Goal: Task Accomplishment & Management: Use online tool/utility

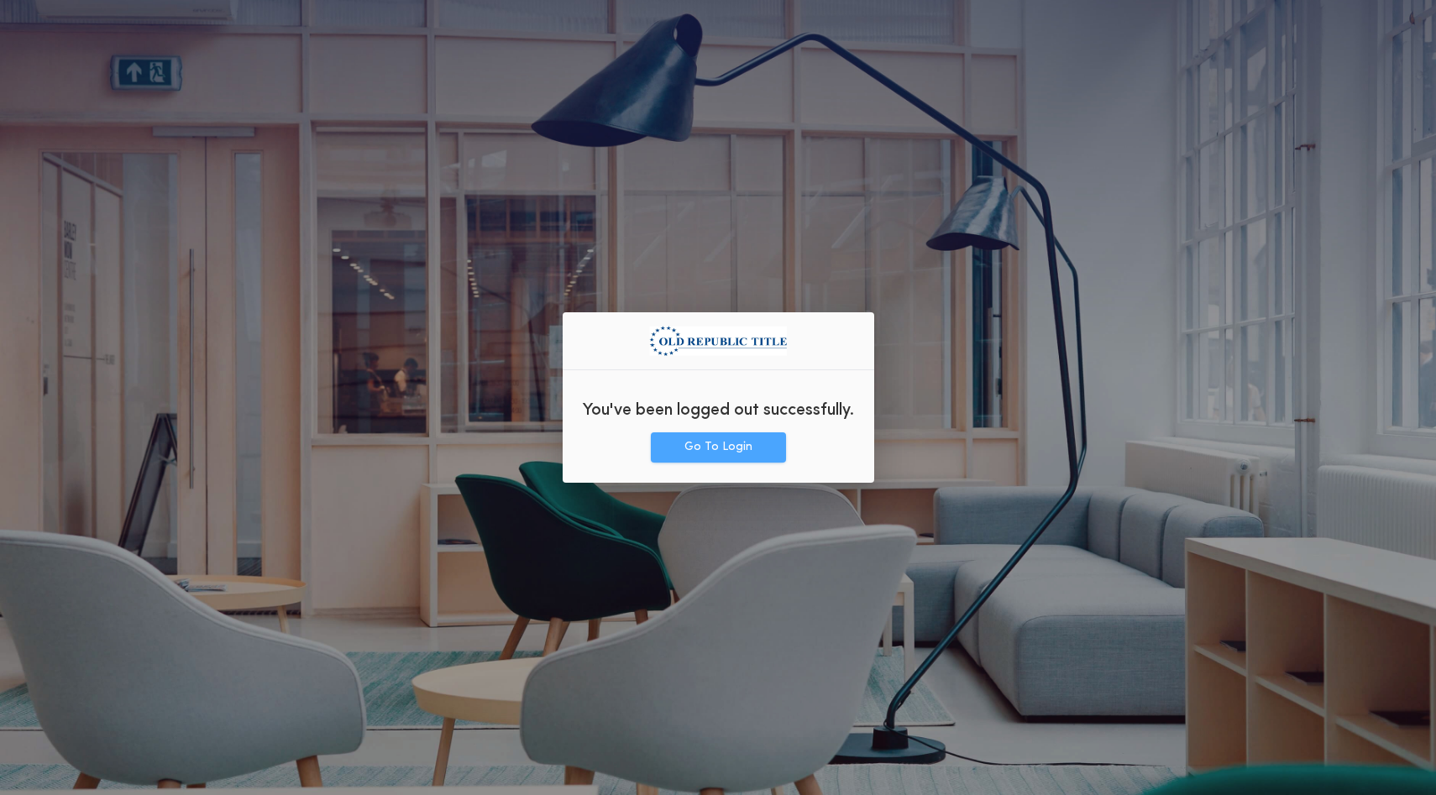
click at [673, 453] on button "Go To Login" at bounding box center [718, 447] width 135 height 30
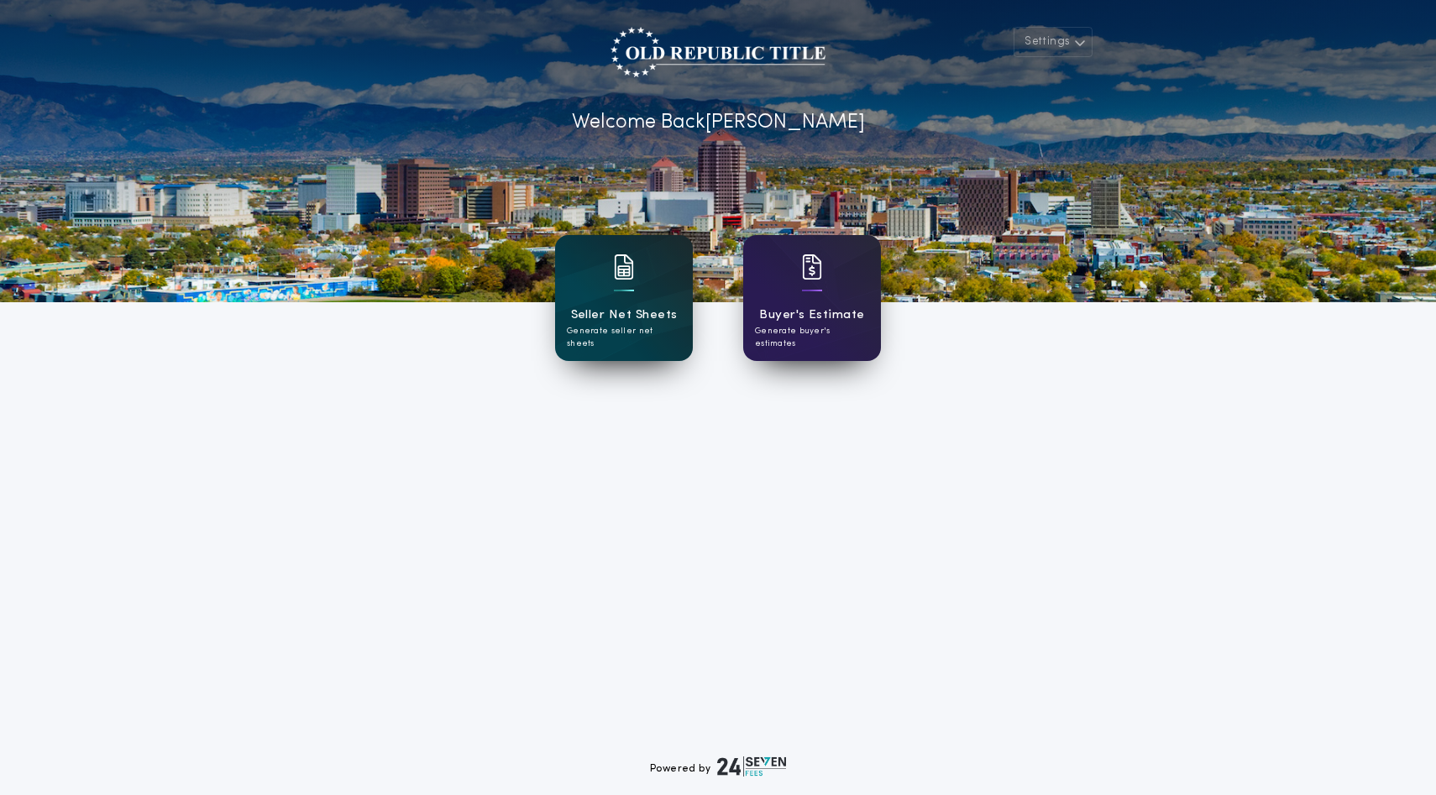
click at [620, 325] on h1 "Seller Net Sheets" at bounding box center [624, 315] width 107 height 19
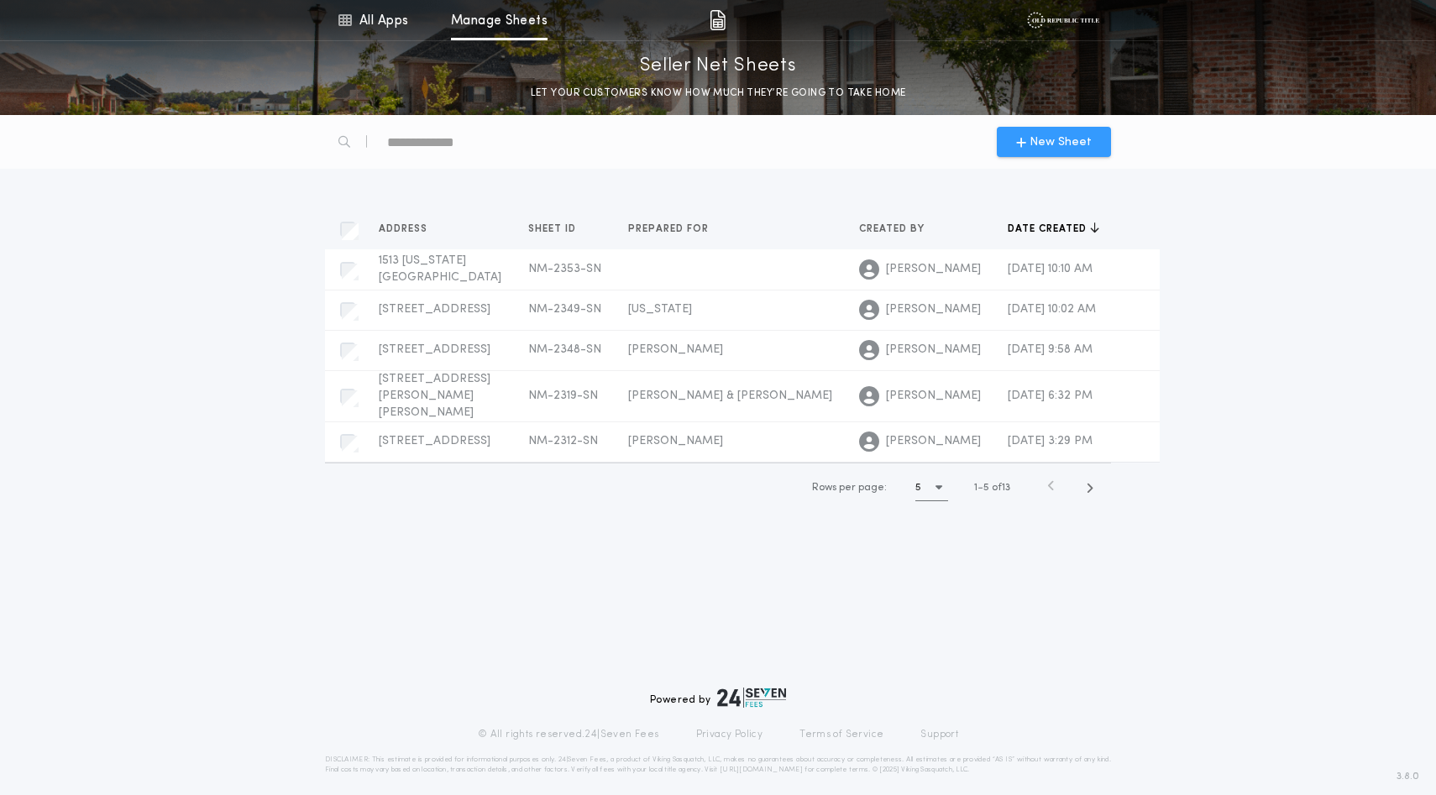
click at [1072, 151] on span "New Sheet" at bounding box center [1061, 143] width 62 height 18
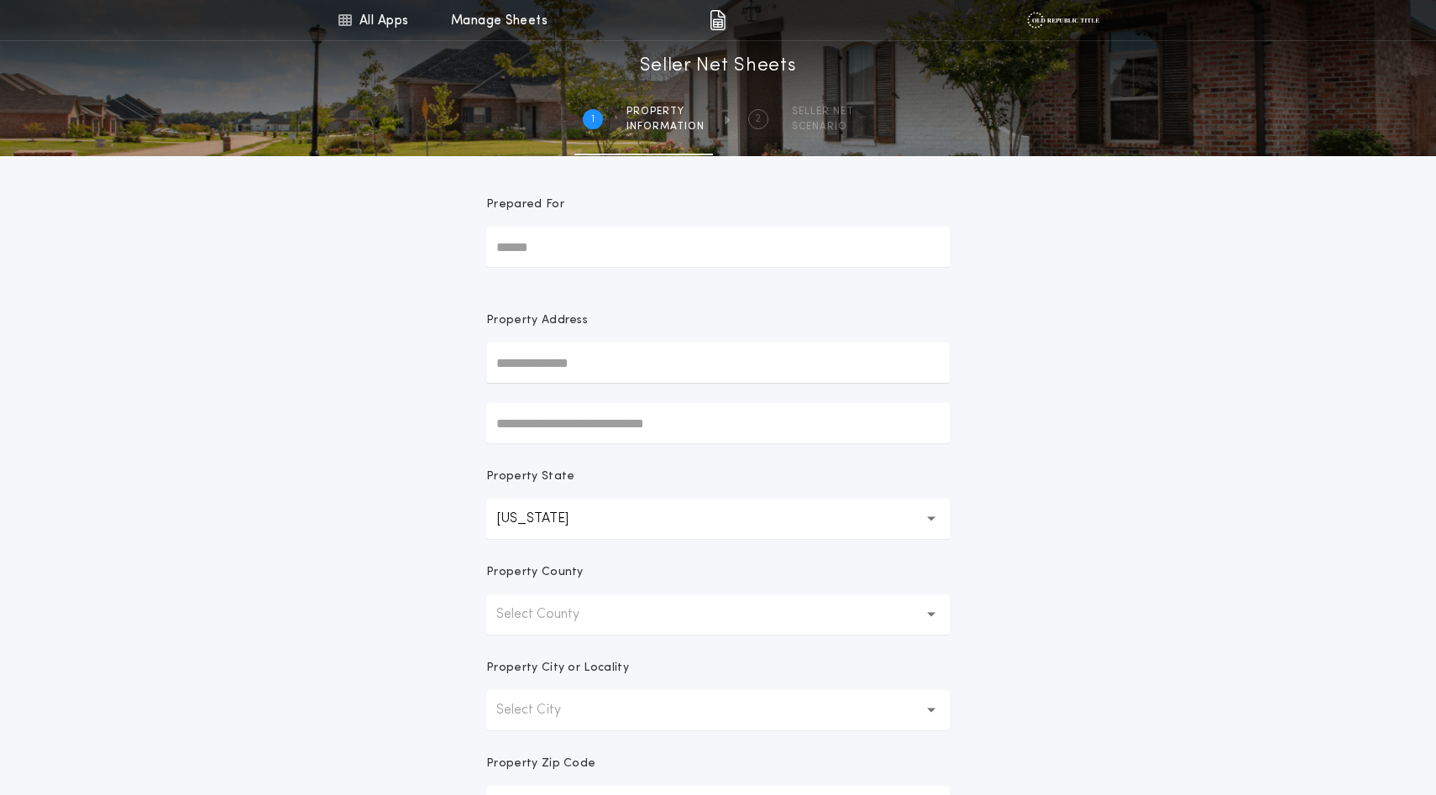
click at [635, 267] on input "Prepared For" at bounding box center [718, 247] width 464 height 40
type input "**********"
click at [564, 383] on input "text" at bounding box center [718, 363] width 464 height 40
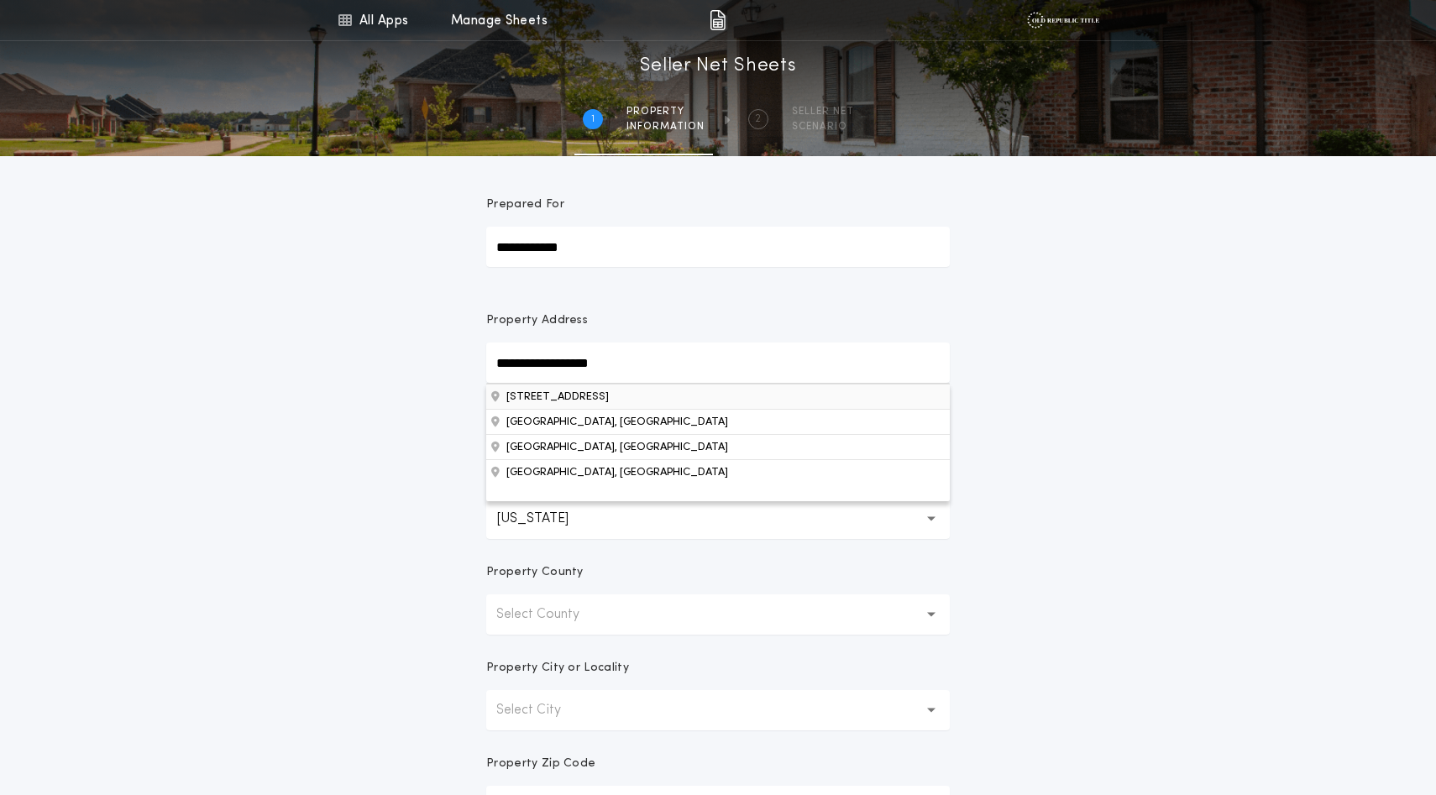
type input "**********"
click at [568, 409] on button "[STREET_ADDRESS]" at bounding box center [718, 396] width 464 height 25
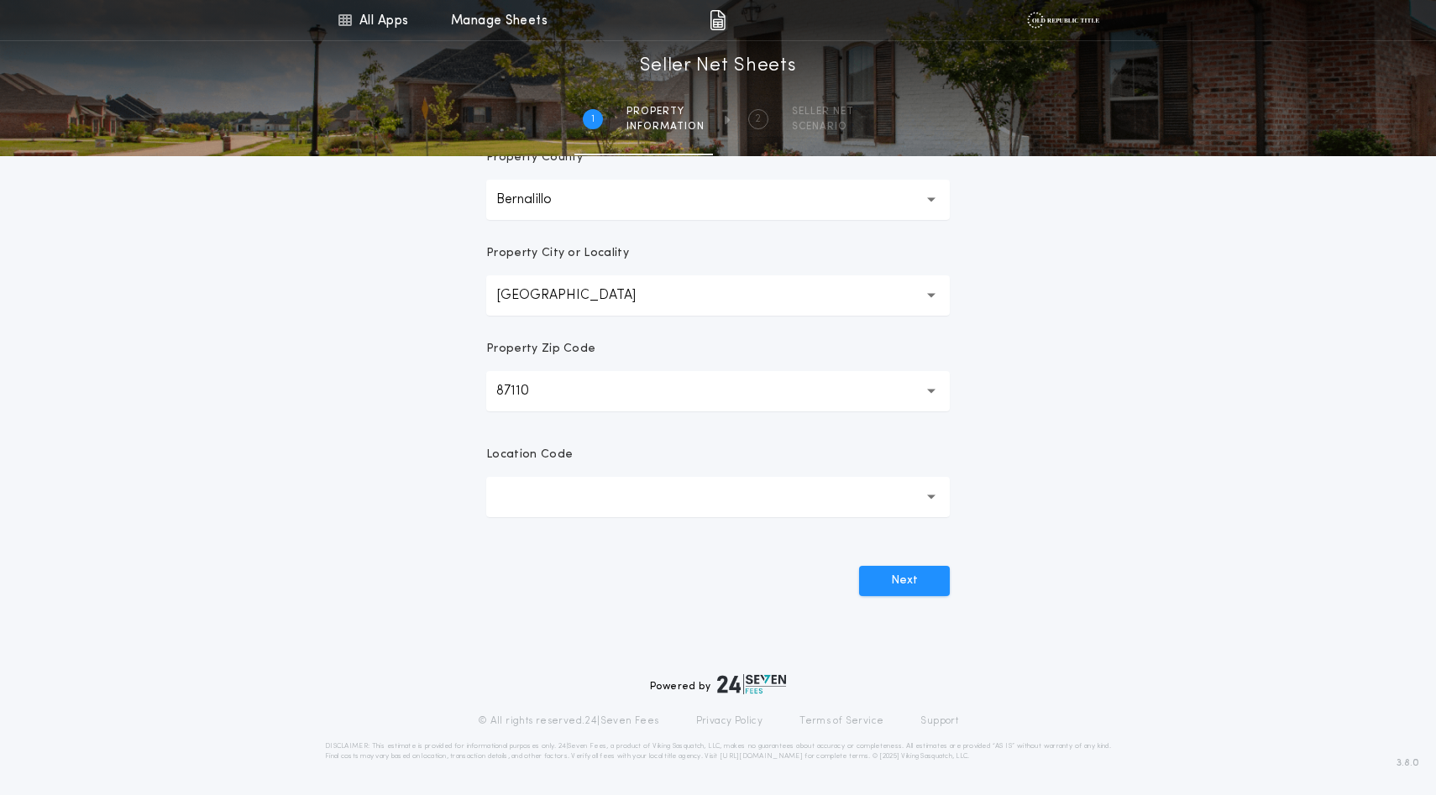
scroll to position [605, 0]
click at [927, 495] on icon "button" at bounding box center [931, 497] width 9 height 4
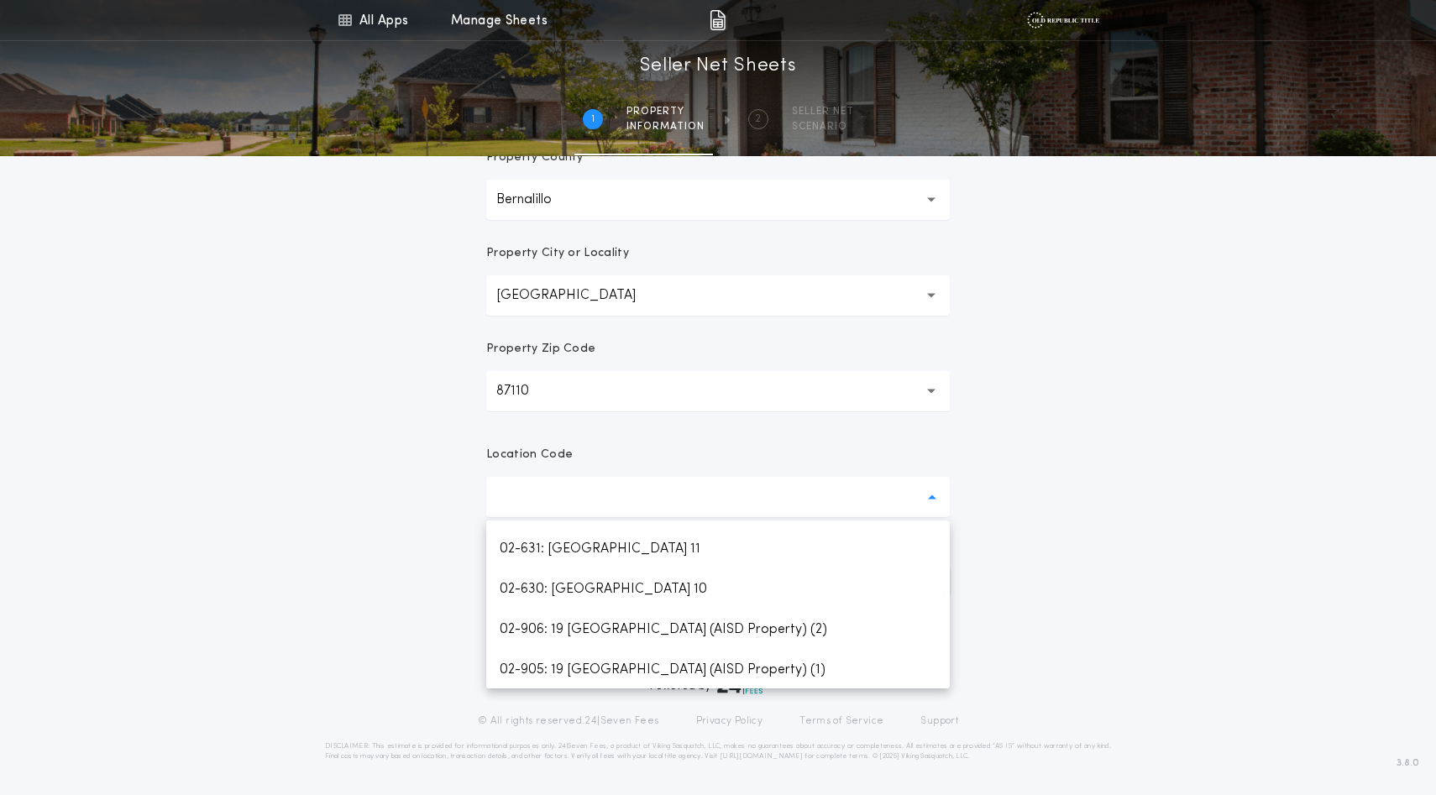
scroll to position [1858, 0]
click at [623, 245] on p "02-100: [GEOGRAPHIC_DATA]" at bounding box center [718, 225] width 464 height 40
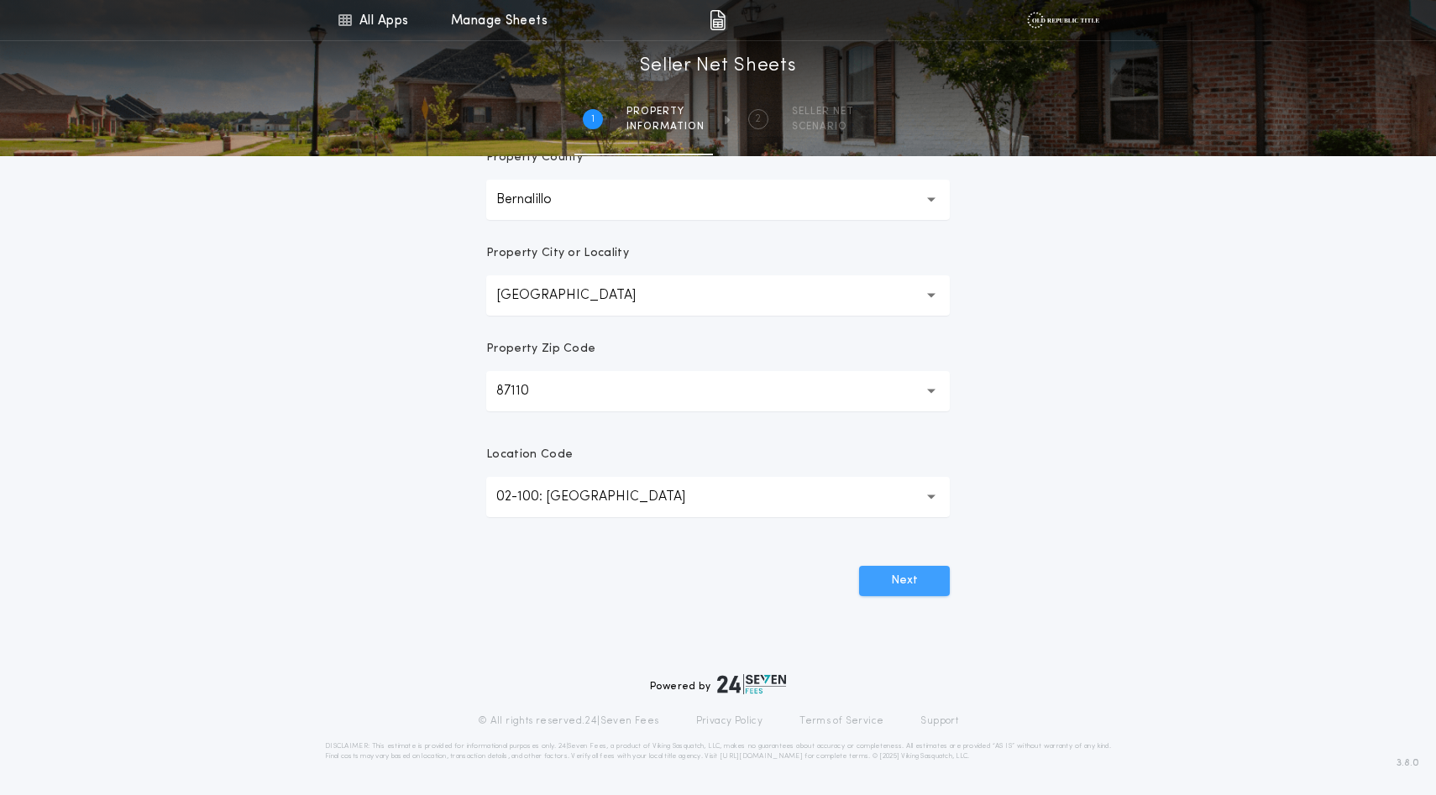
click at [897, 566] on button "Next" at bounding box center [904, 581] width 91 height 30
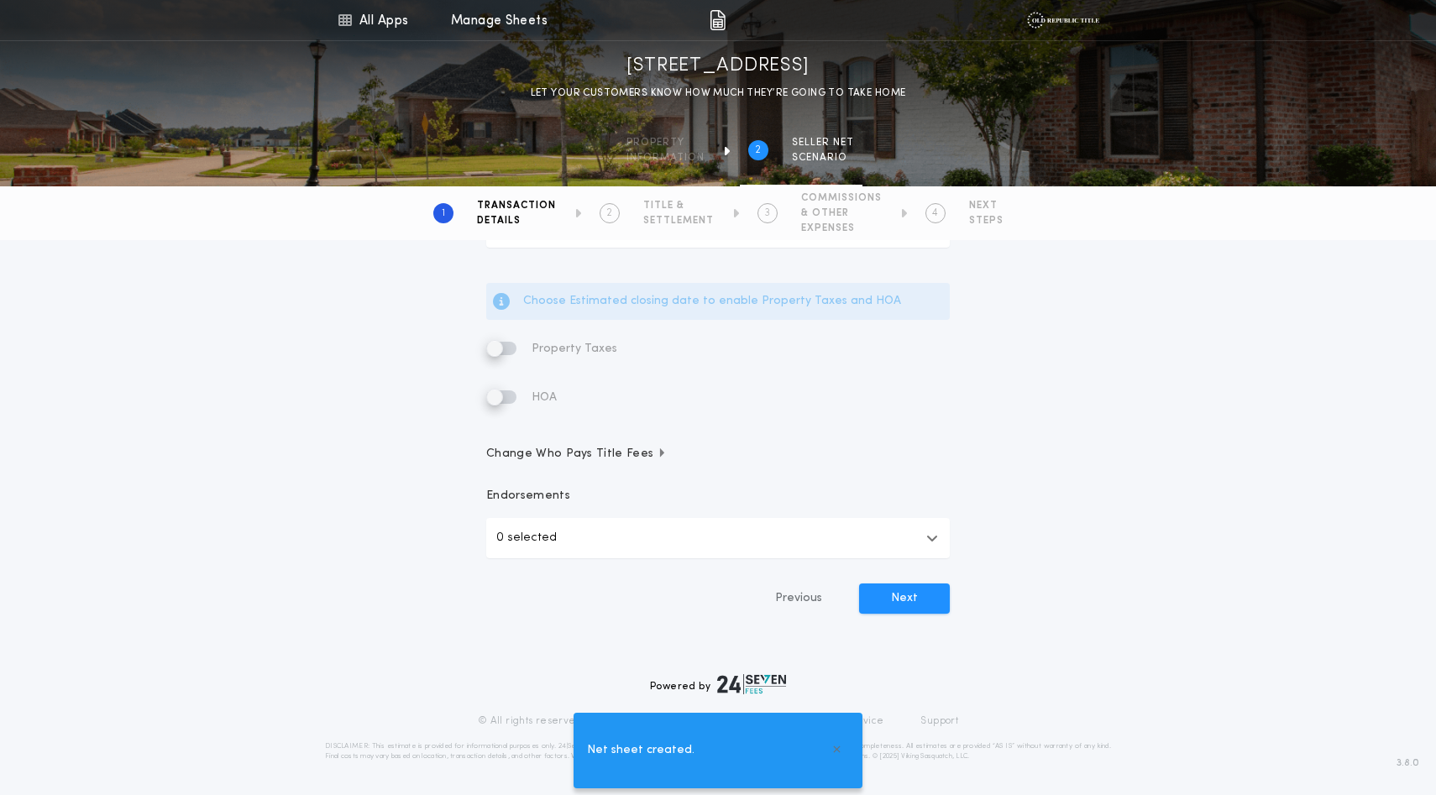
scroll to position [0, 0]
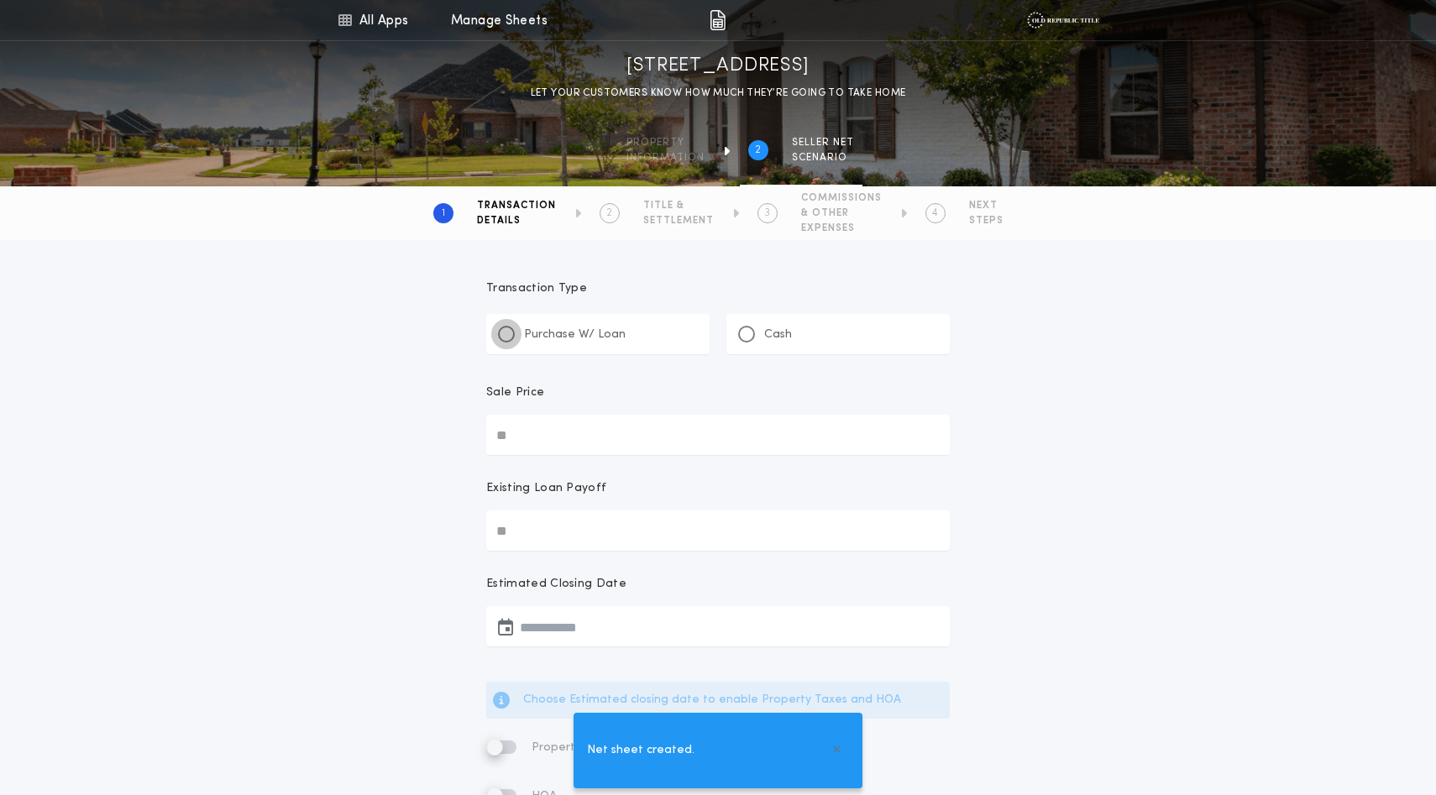
click at [510, 338] on div at bounding box center [506, 334] width 8 height 8
click at [537, 455] on input "Sale Price" at bounding box center [718, 435] width 464 height 40
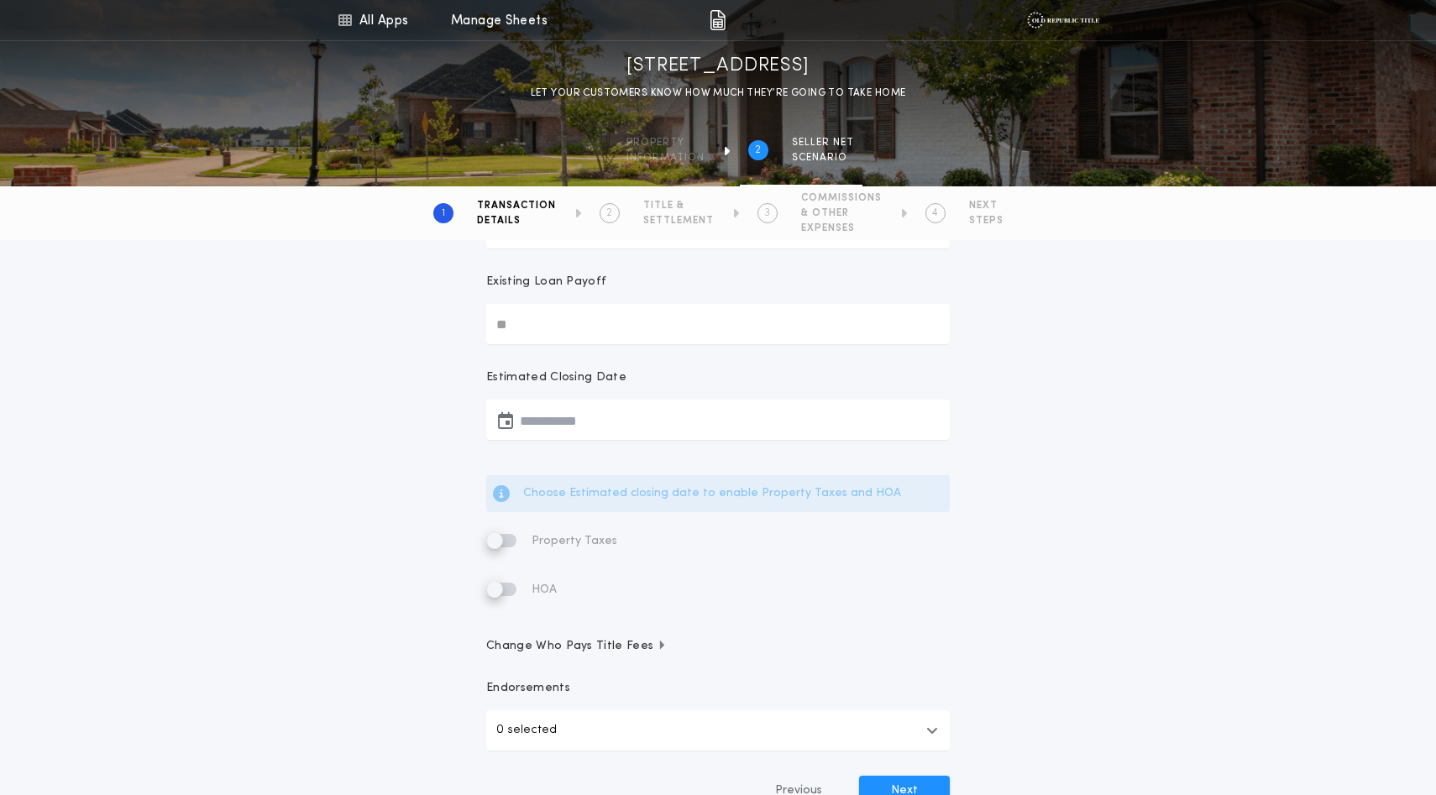
scroll to position [263, 0]
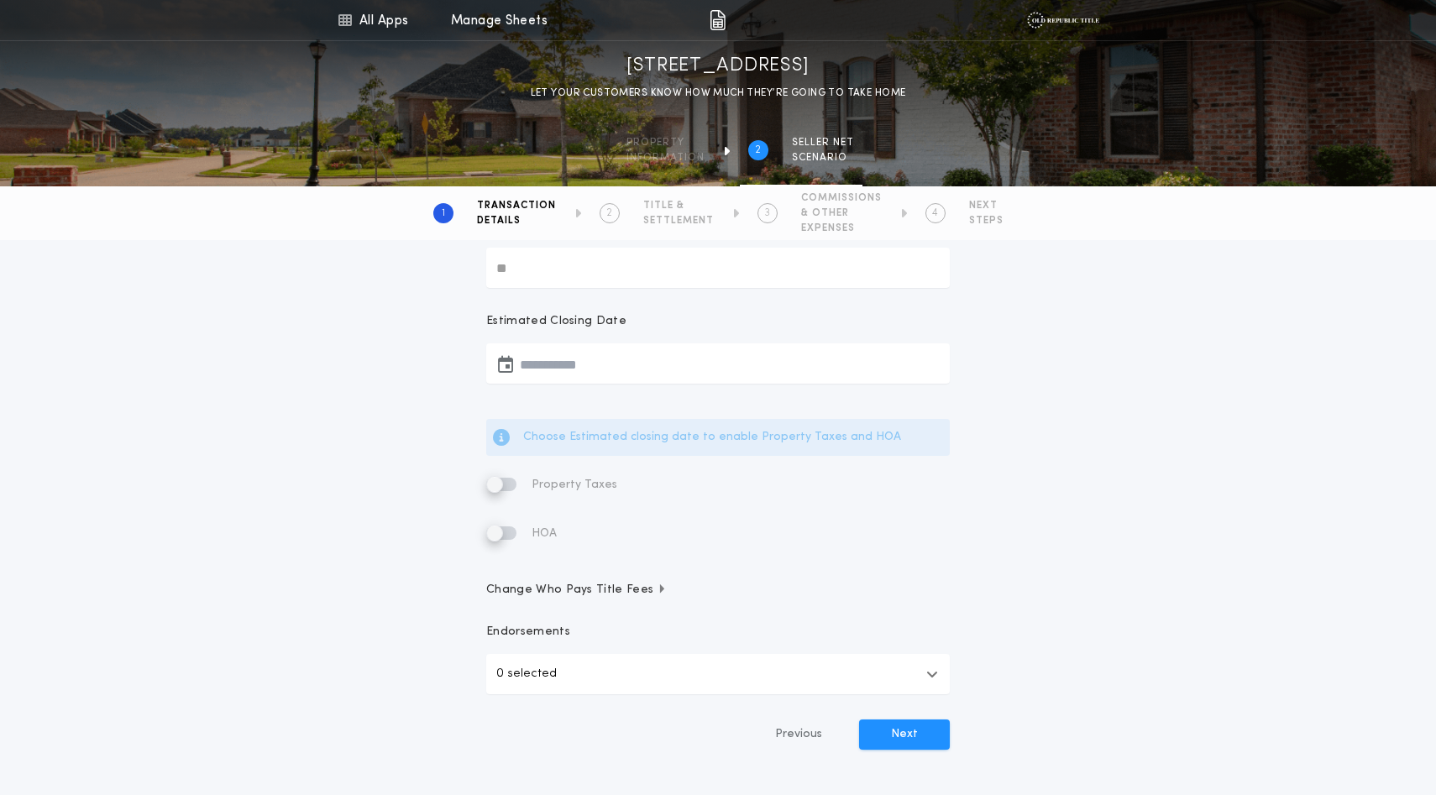
type input "********"
click at [513, 364] on icon "button" at bounding box center [505, 364] width 15 height 1
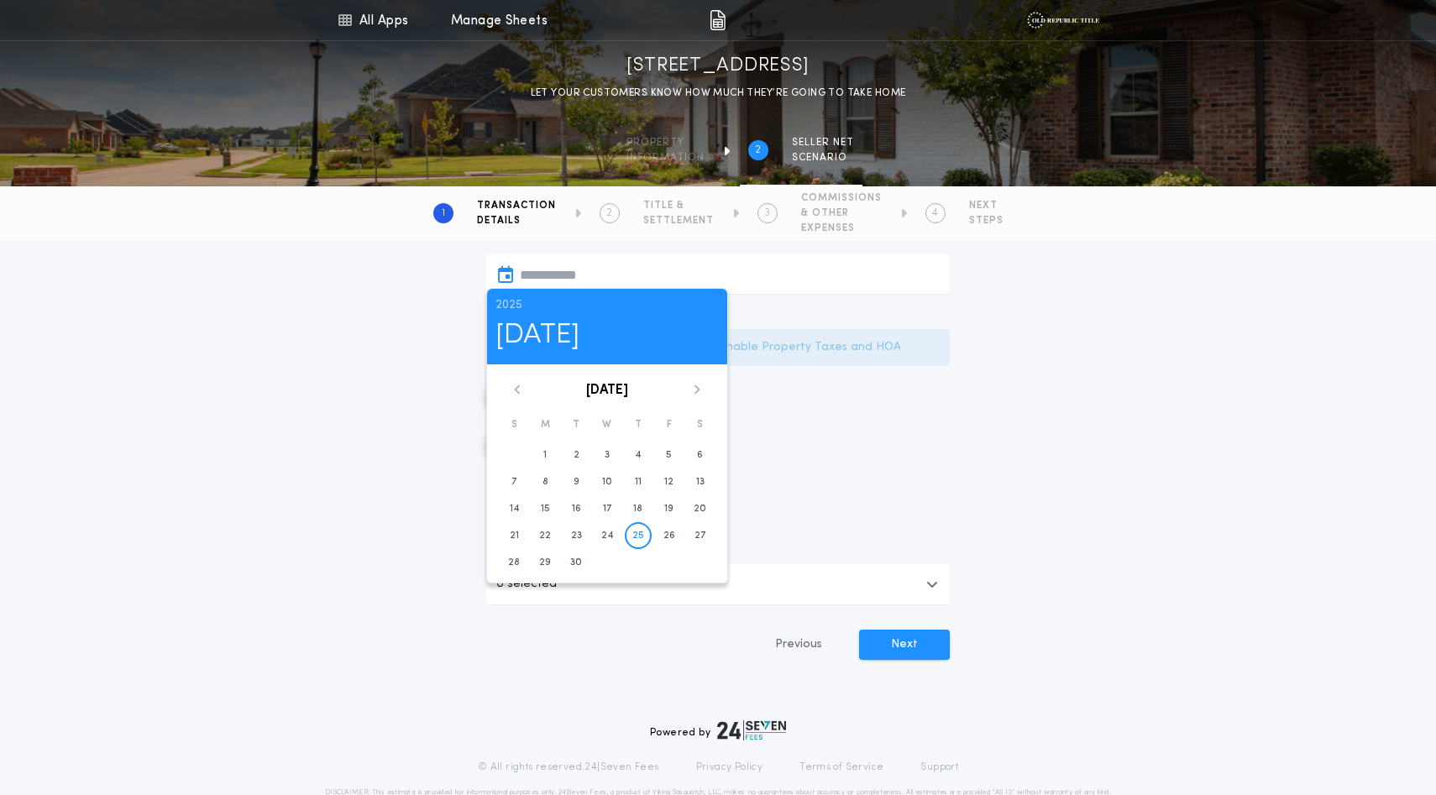
scroll to position [380, 0]
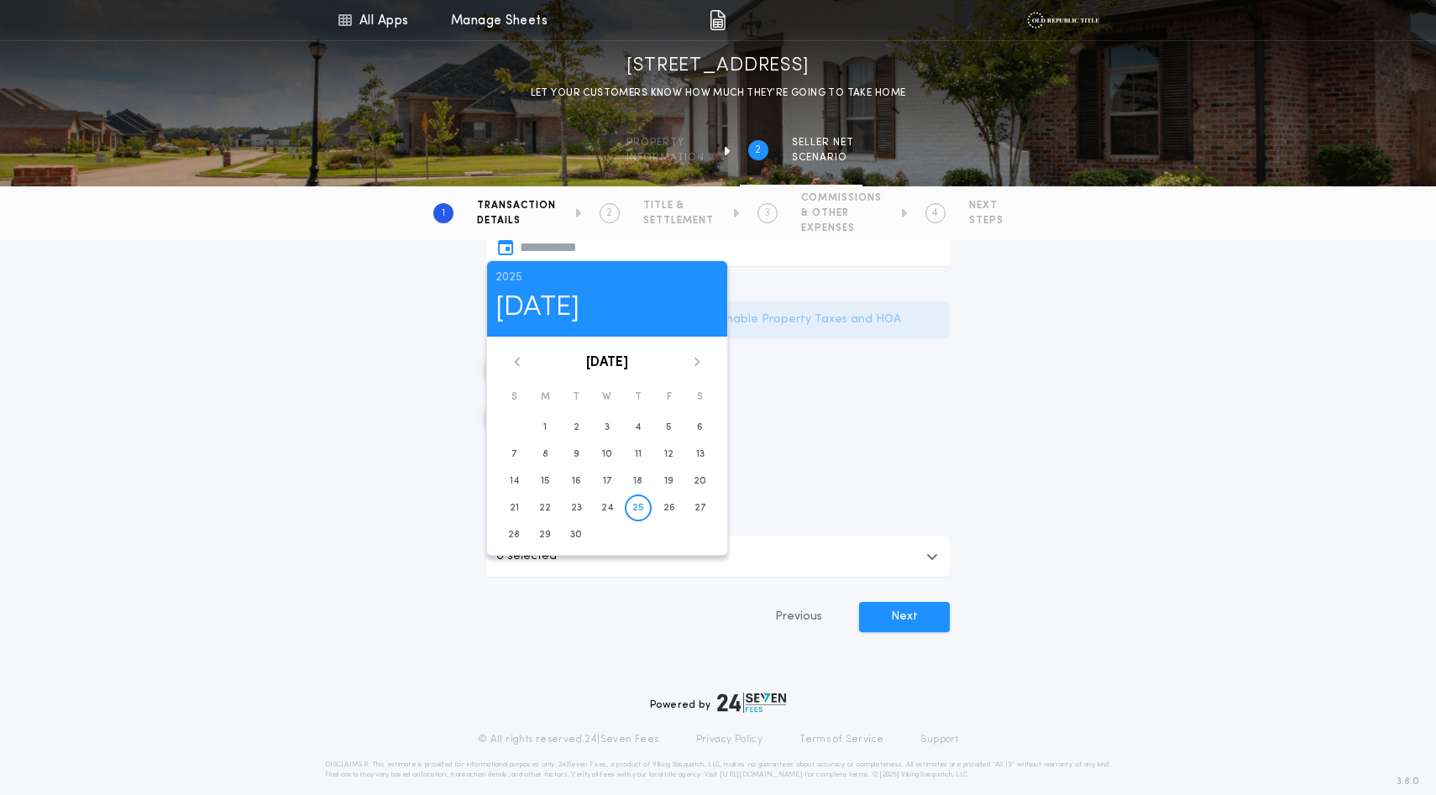
click at [700, 366] on icon at bounding box center [698, 361] width 6 height 9
click at [675, 542] on time "28" at bounding box center [669, 534] width 12 height 13
type input "**********"
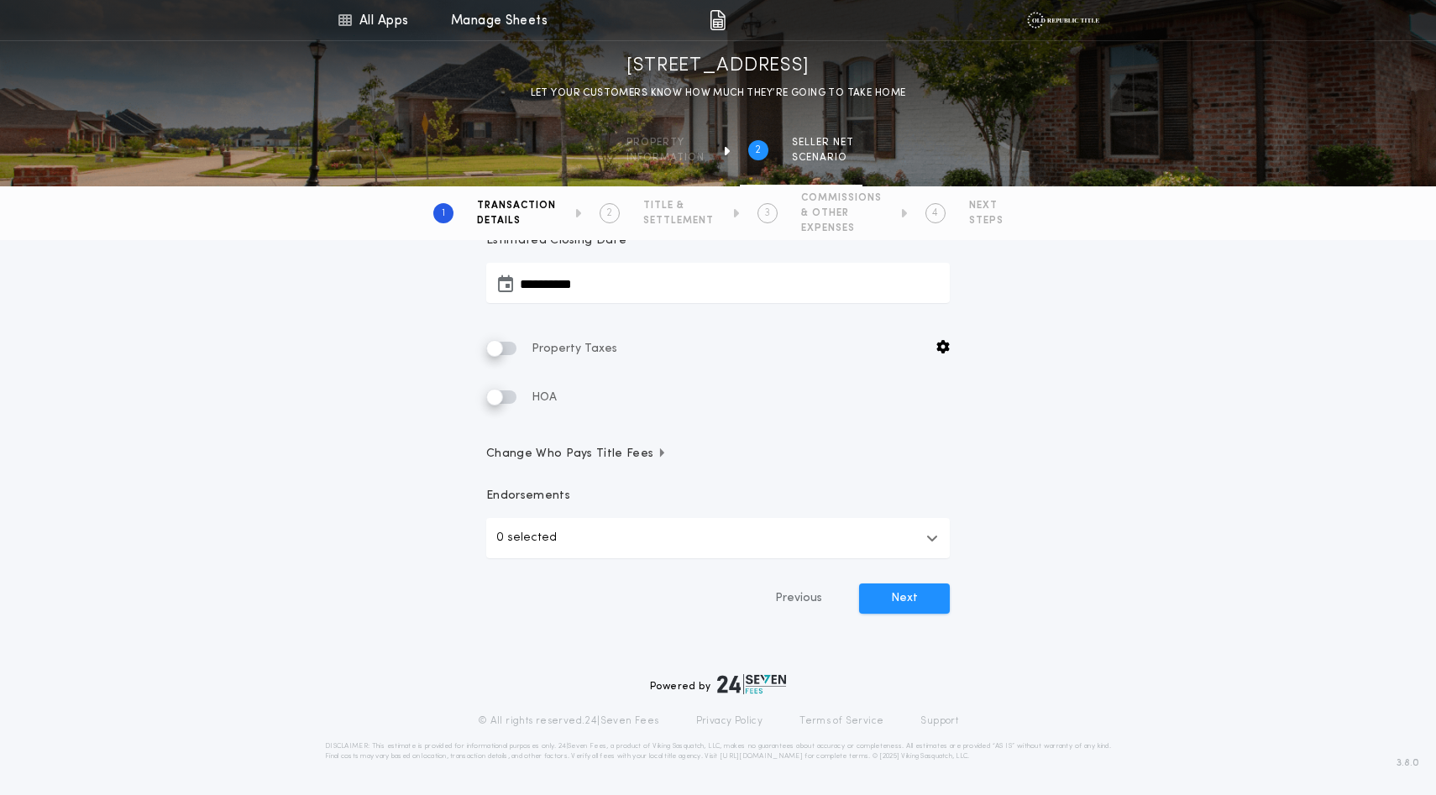
click at [334, 461] on div "**********" at bounding box center [718, 279] width 1436 height 764
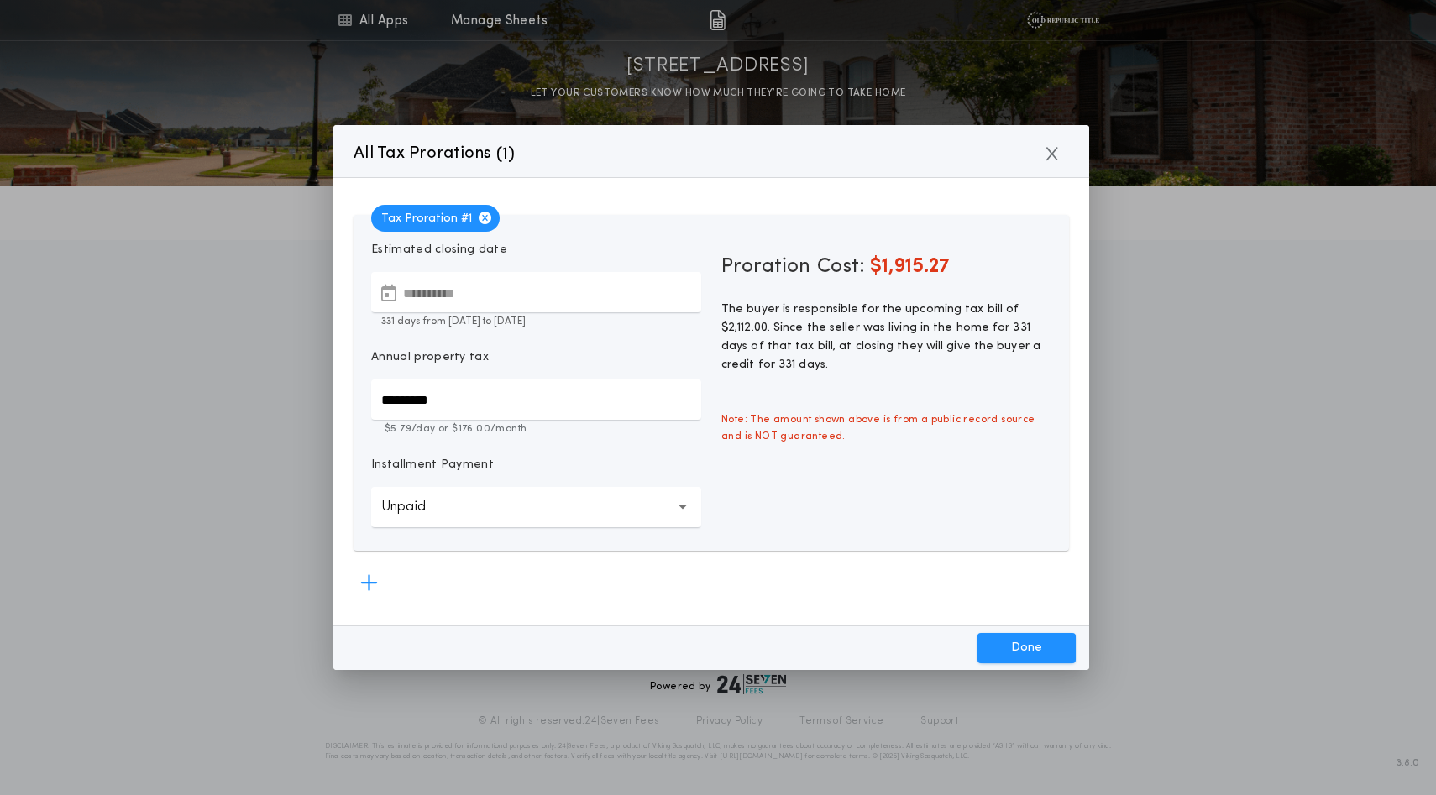
scroll to position [4, 0]
click at [1009, 643] on button "Done" at bounding box center [1027, 648] width 98 height 30
type input "*****"
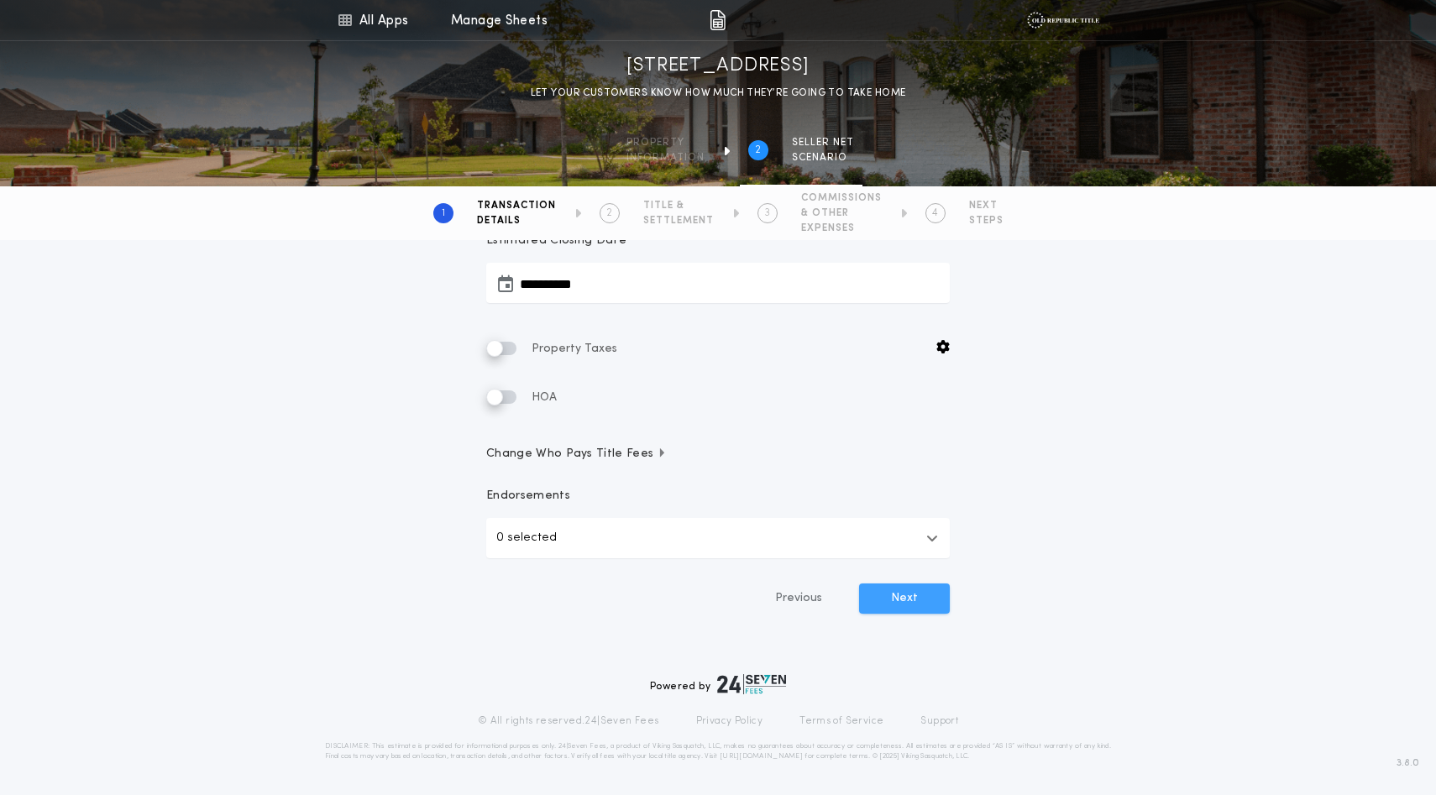
click at [898, 614] on button "Next" at bounding box center [904, 599] width 91 height 30
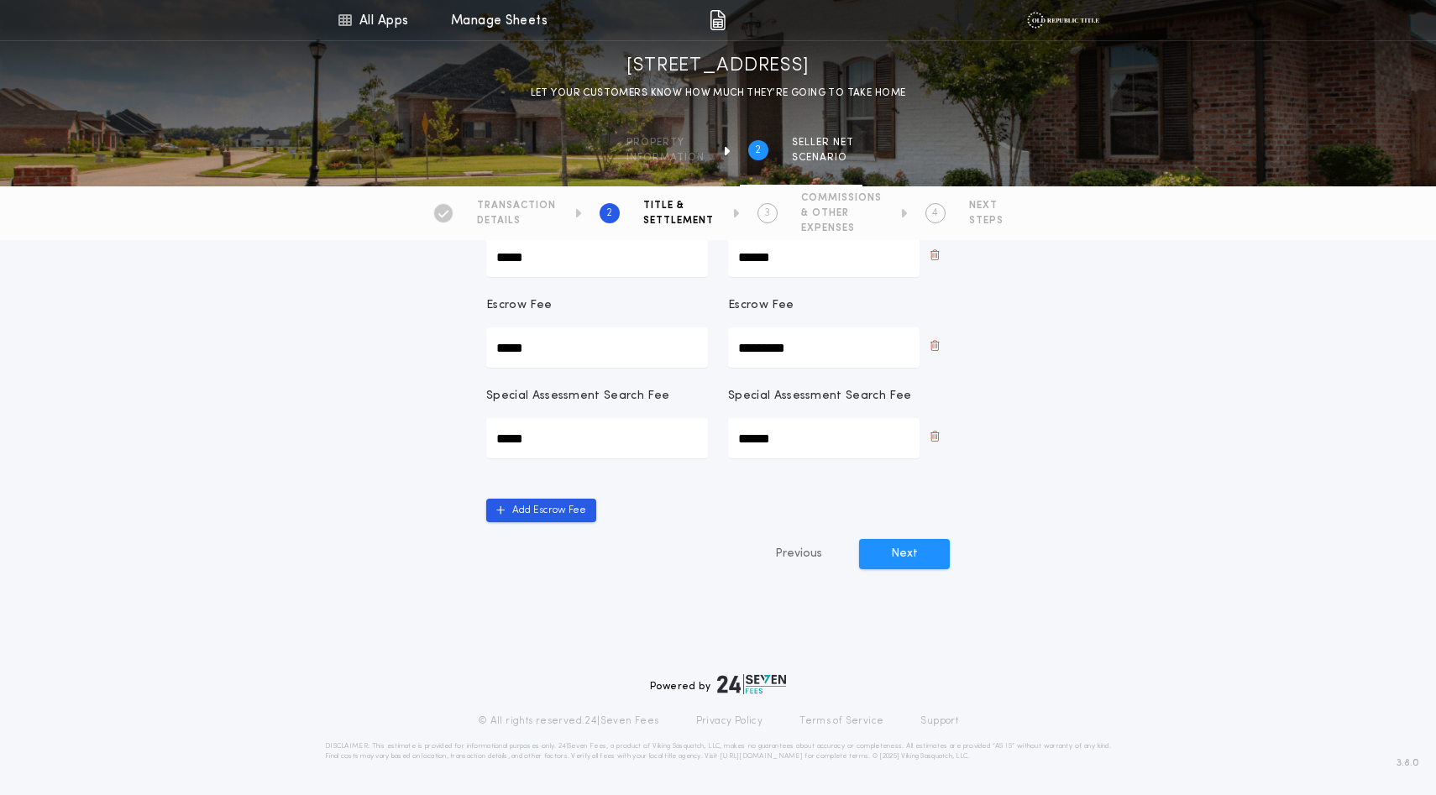
scroll to position [578, 0]
click at [920, 563] on button "Next" at bounding box center [904, 554] width 91 height 30
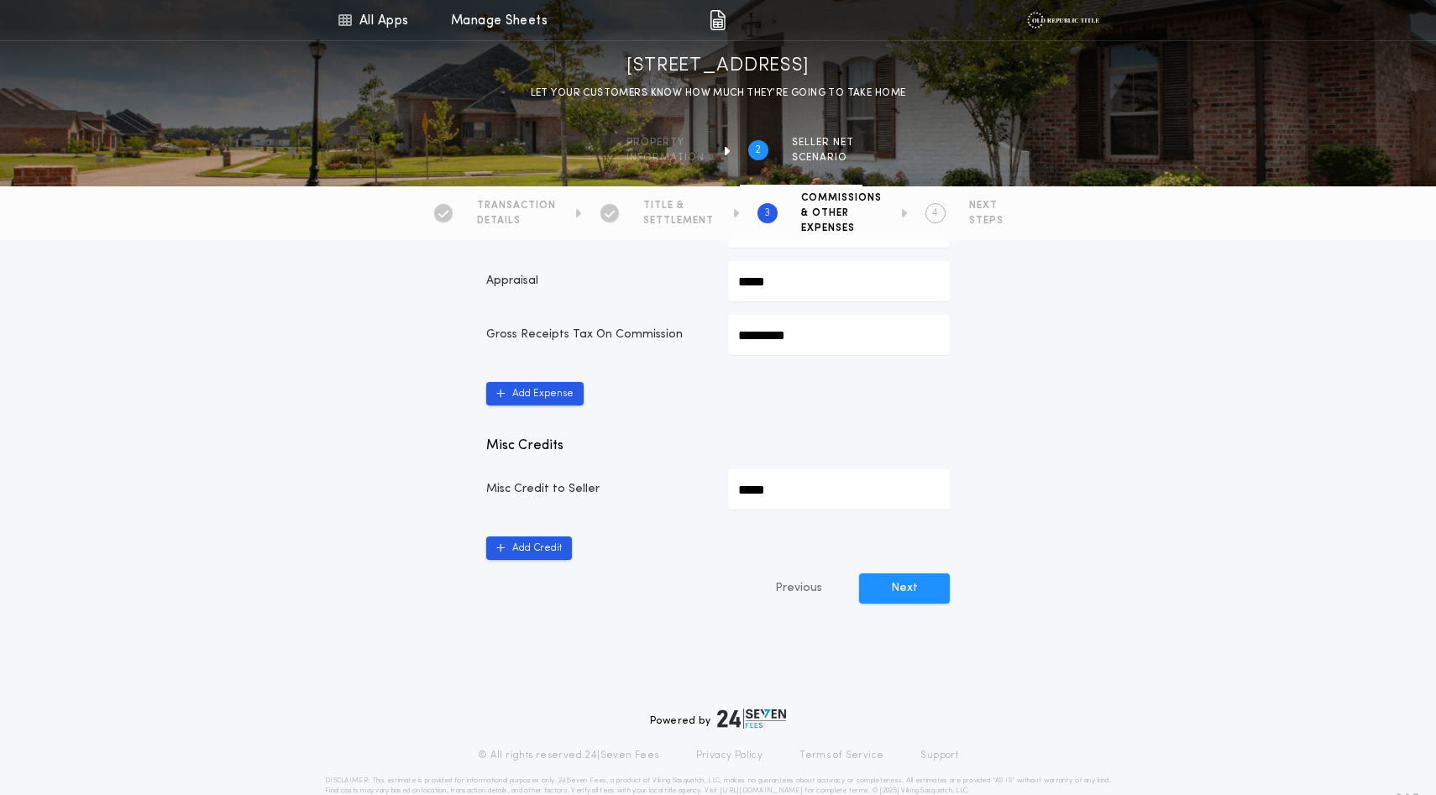
scroll to position [820, 0]
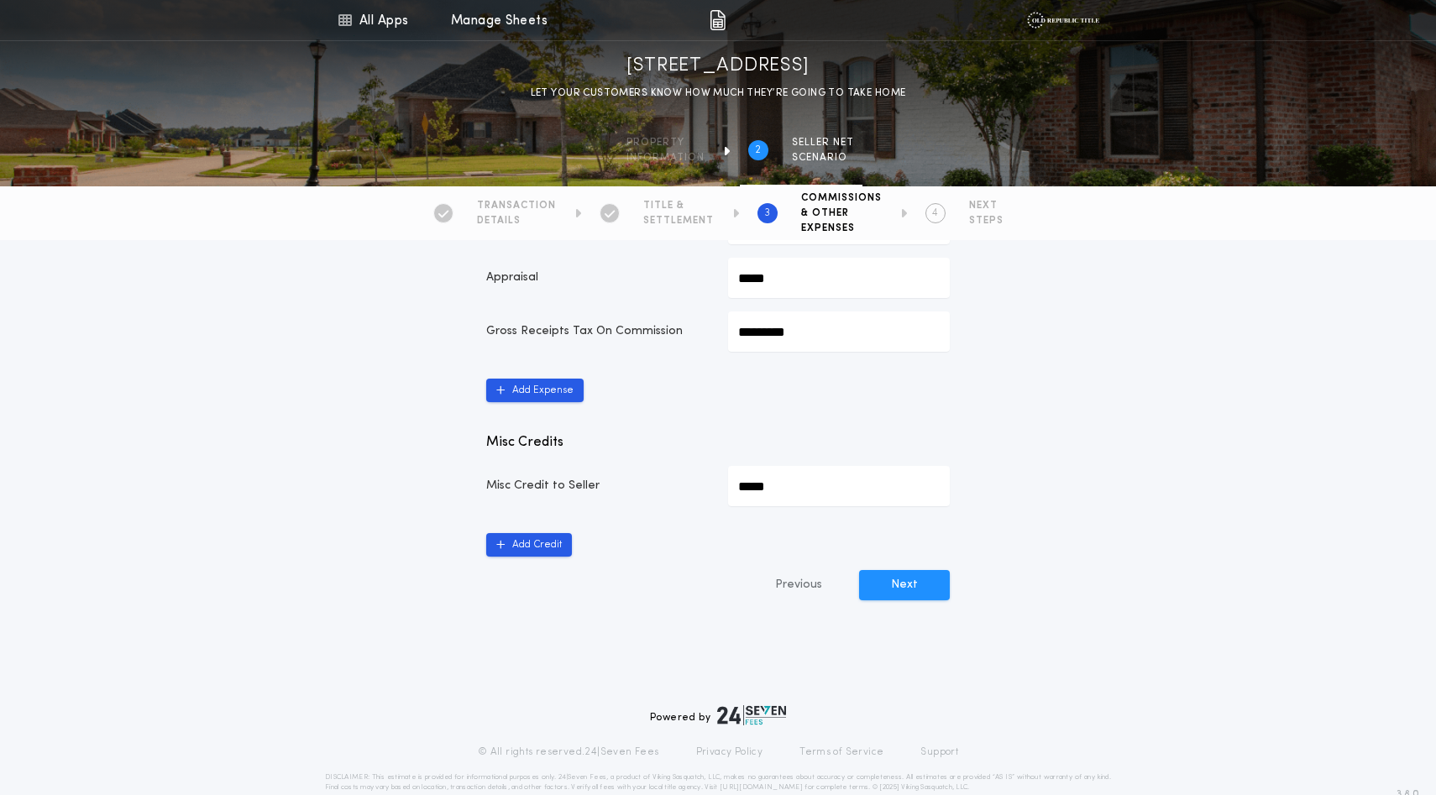
click at [770, 191] on input "*******" at bounding box center [839, 170] width 222 height 40
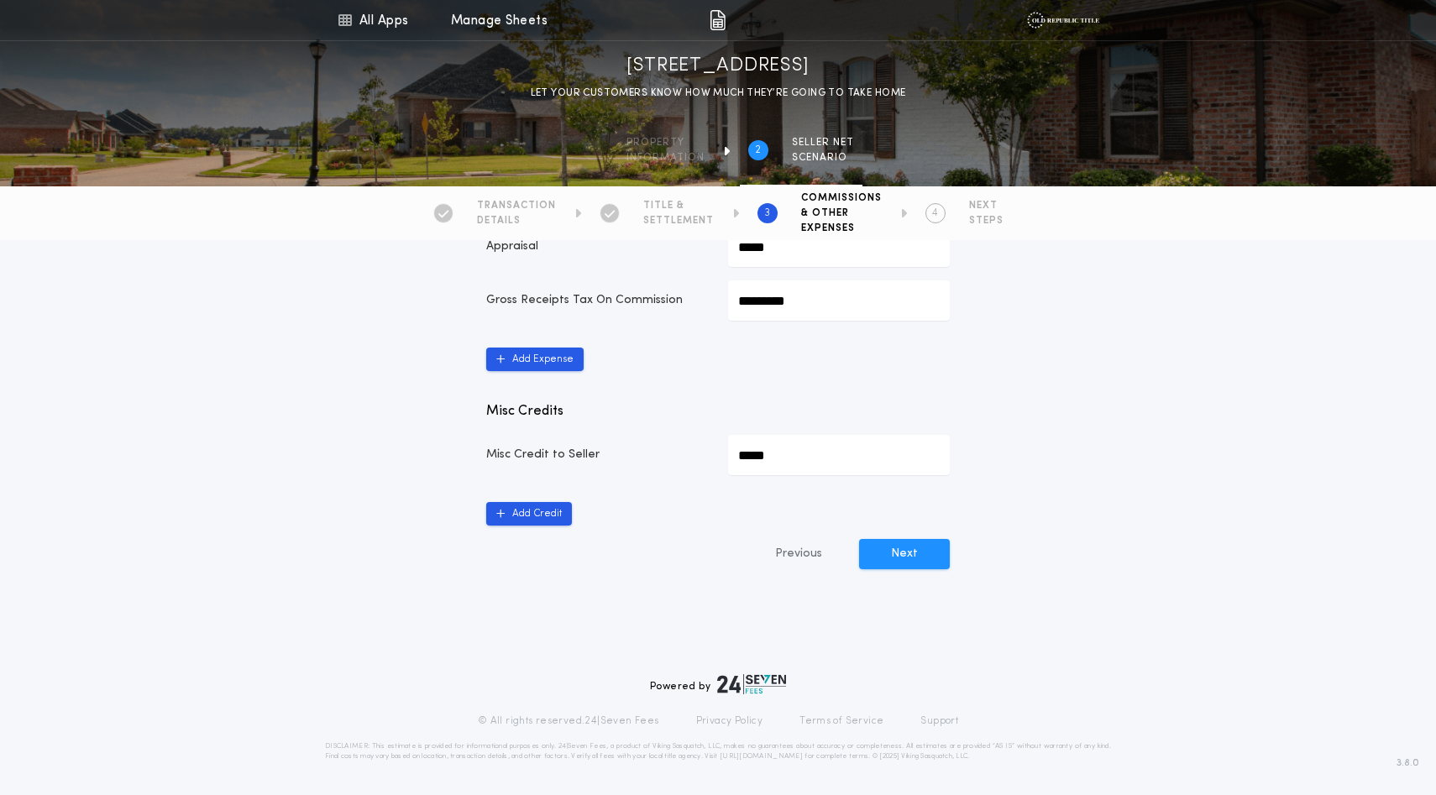
scroll to position [1066, 0]
click at [903, 569] on button "Next" at bounding box center [904, 554] width 91 height 30
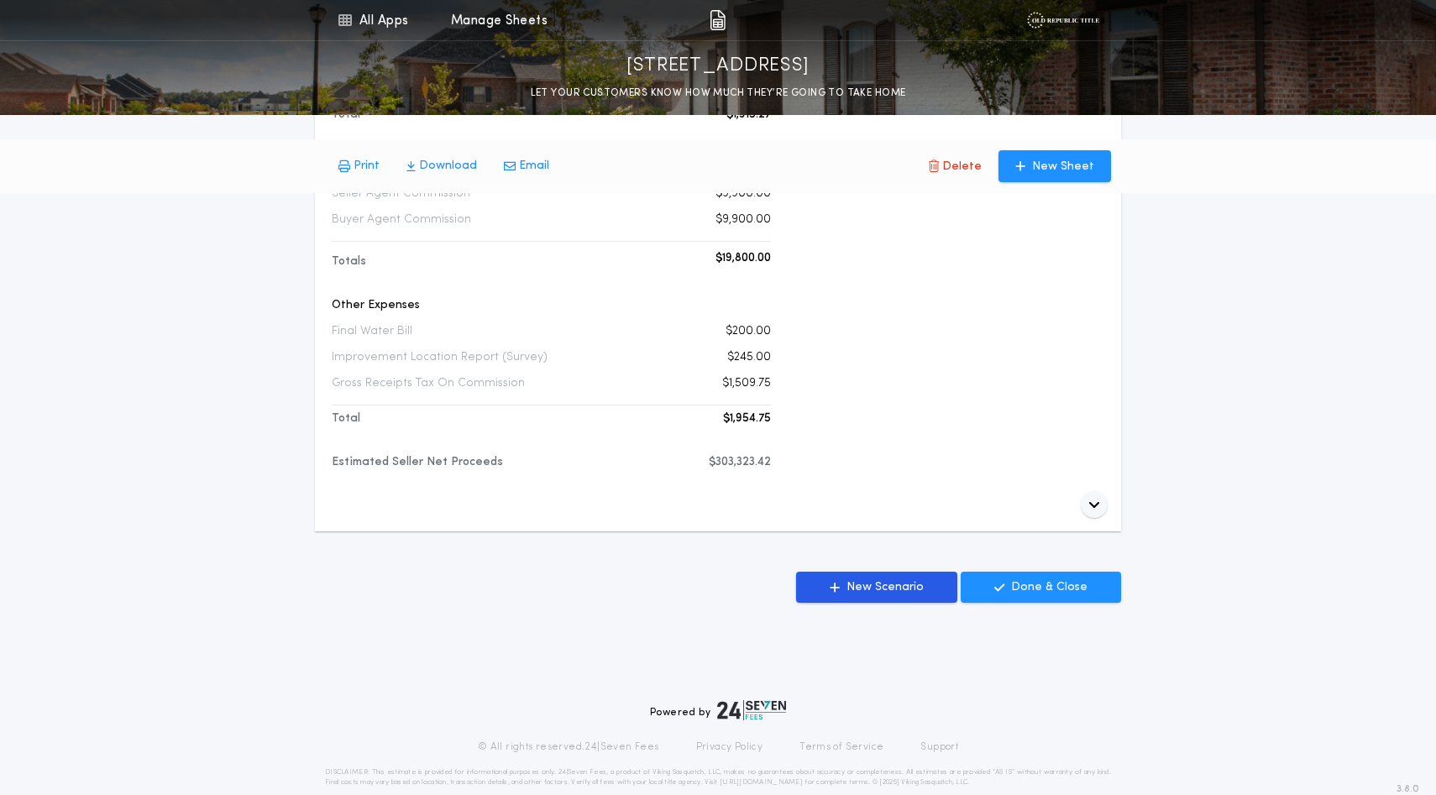
scroll to position [819, 0]
click at [477, 170] on p "Download" at bounding box center [448, 166] width 58 height 17
